Goal: Communication & Community: Participate in discussion

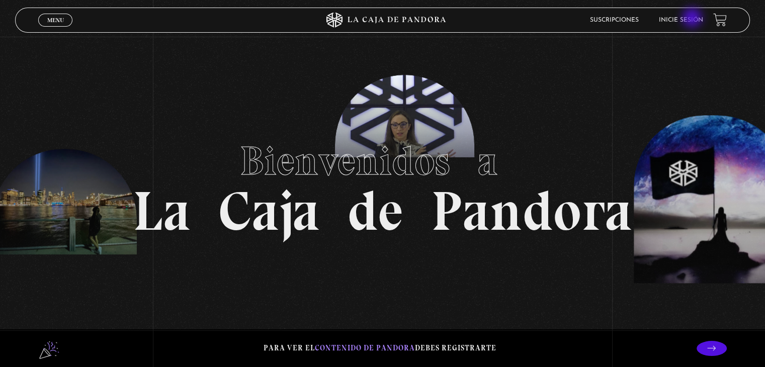
click at [693, 19] on link "Inicie sesión" at bounding box center [681, 20] width 44 height 6
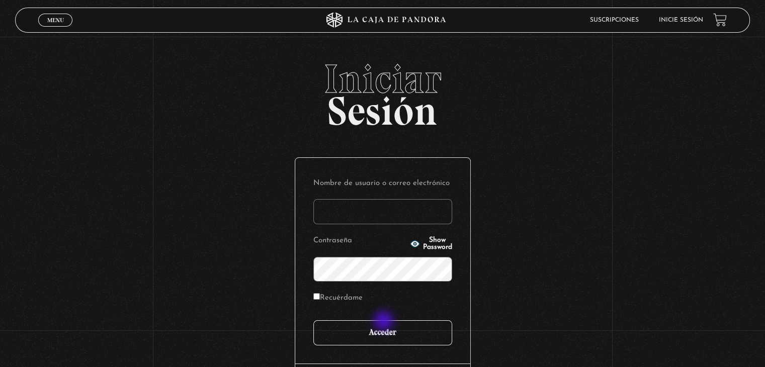
type input "pammcalderon"
click at [385, 322] on input "Acceder" at bounding box center [382, 332] width 139 height 25
click at [386, 329] on input "Acceder" at bounding box center [382, 332] width 139 height 25
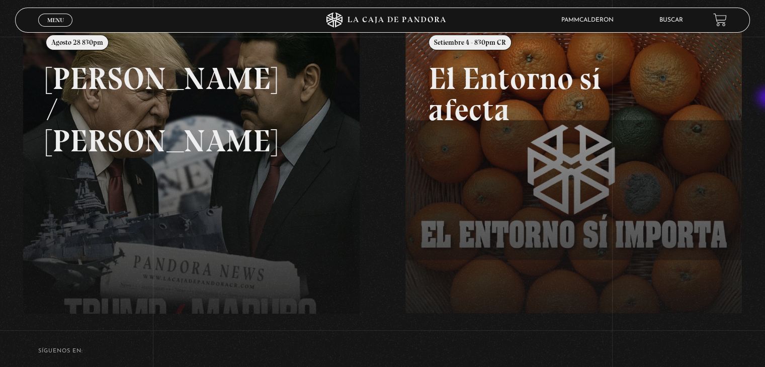
scroll to position [171, 0]
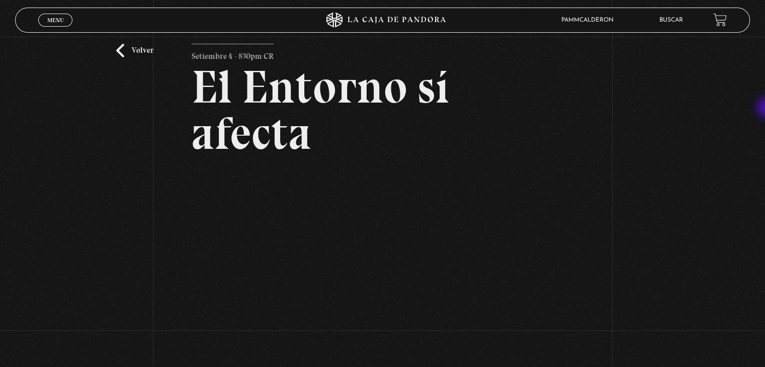
scroll to position [26, 0]
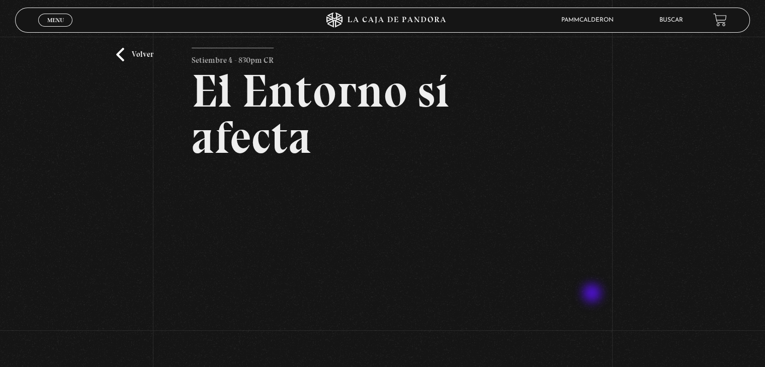
click at [593, 294] on div "Volver Setiembre 4 - 830pm CR El Entorno sí afecta" at bounding box center [382, 210] width 765 height 399
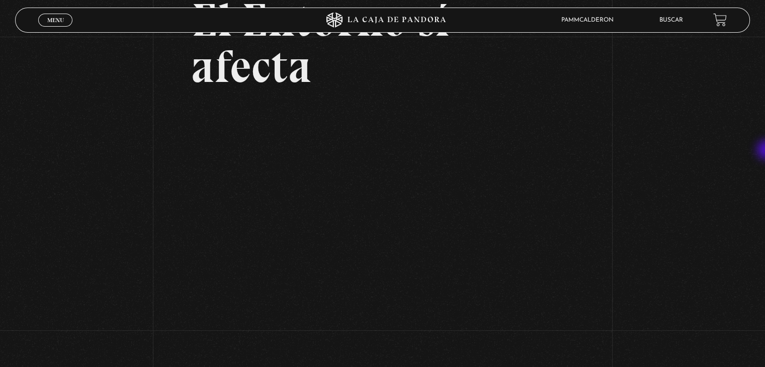
scroll to position [98, 0]
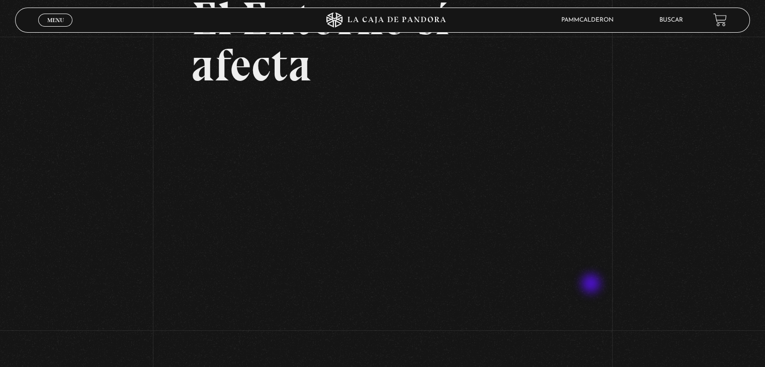
click at [592, 285] on div "Volver Setiembre 4 - 830pm CR El Entorno sí afecta" at bounding box center [382, 138] width 765 height 399
click at [603, 83] on div "Volver Setiembre 4 - 830pm CR El Entorno sí afecta" at bounding box center [382, 138] width 765 height 399
